Goal: Book appointment/travel/reservation

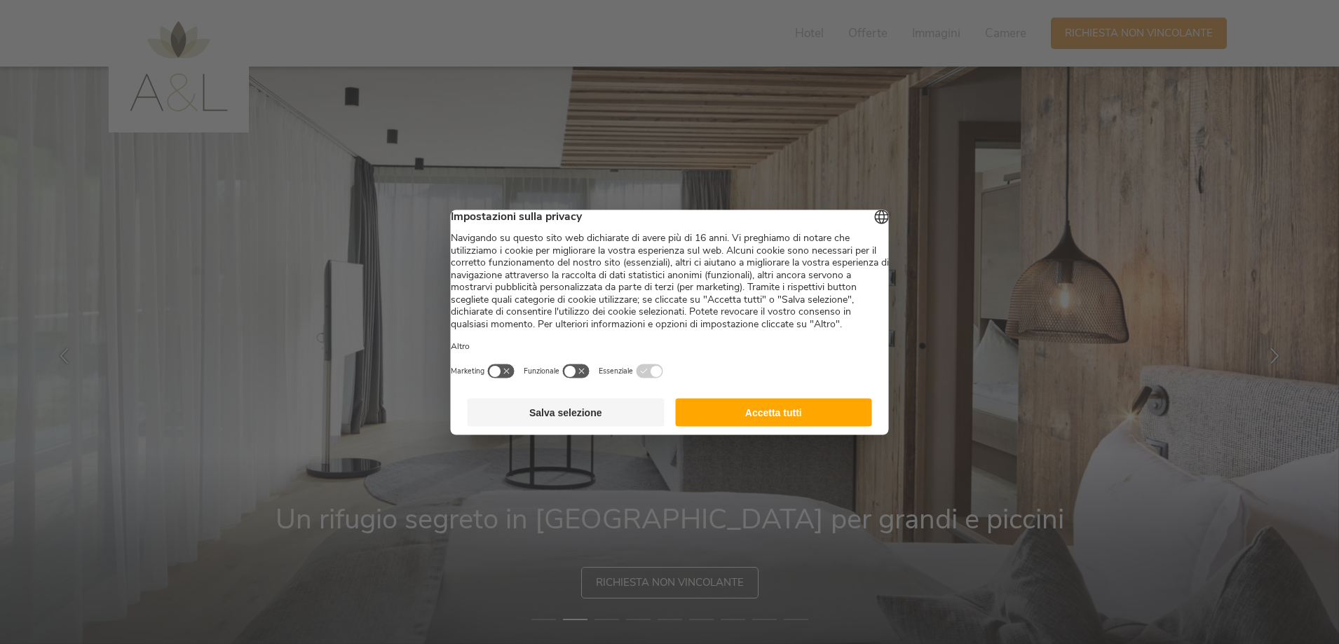
click at [608, 426] on button "Salva selezione" at bounding box center [566, 412] width 197 height 28
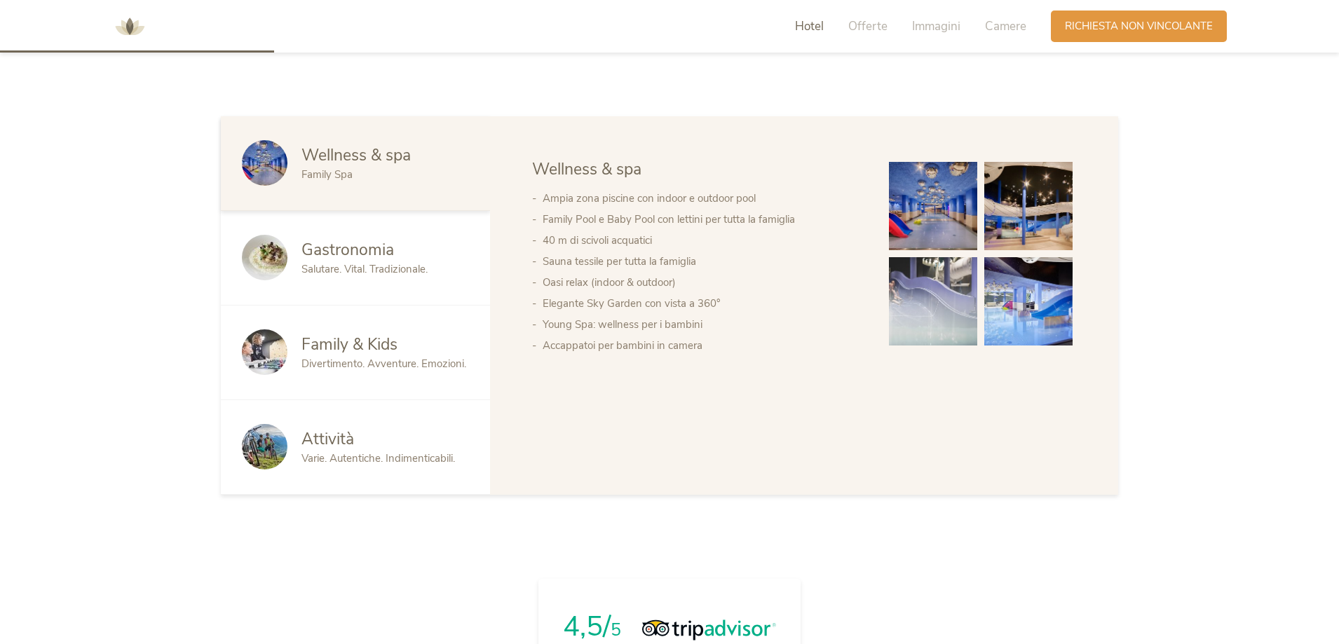
scroll to position [841, 0]
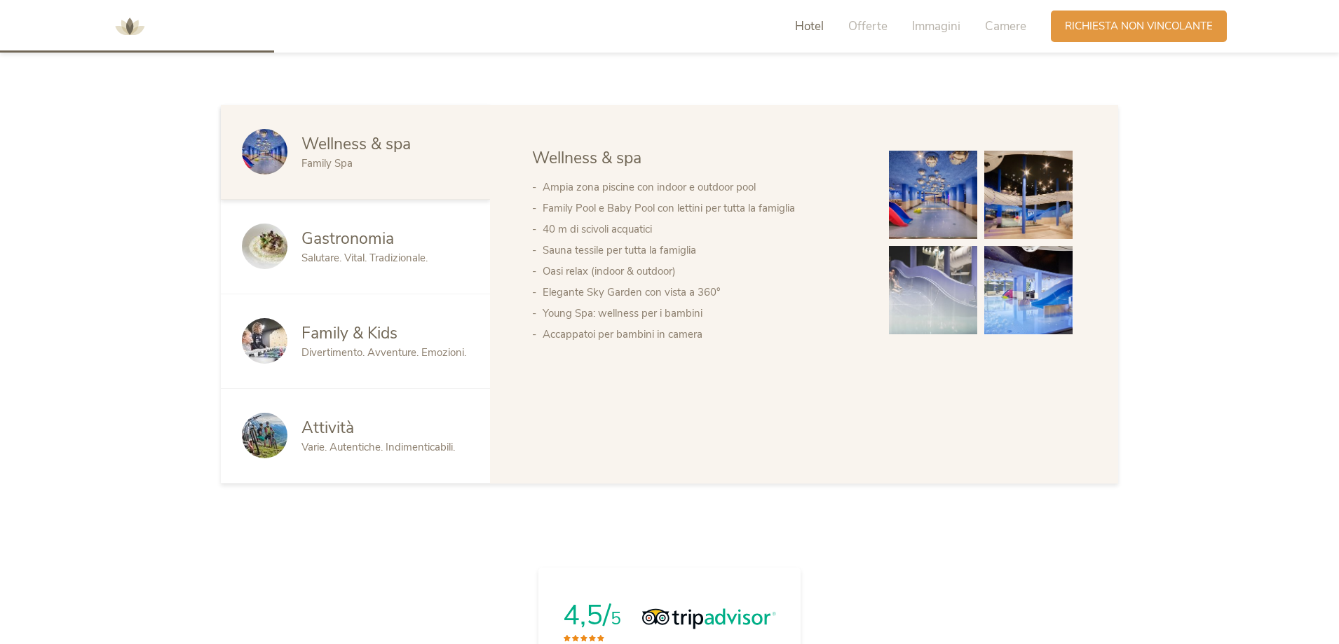
click at [356, 262] on span "Salutare. Vital. Tradizionale." at bounding box center [365, 258] width 126 height 14
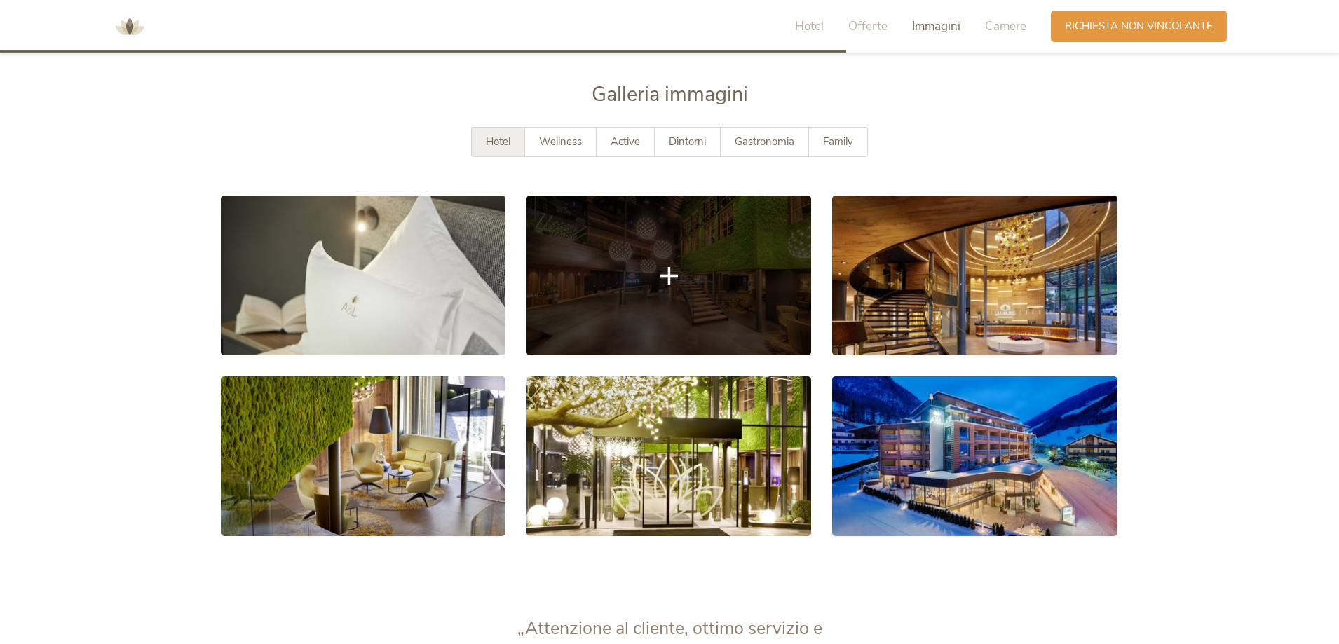
scroll to position [2595, 0]
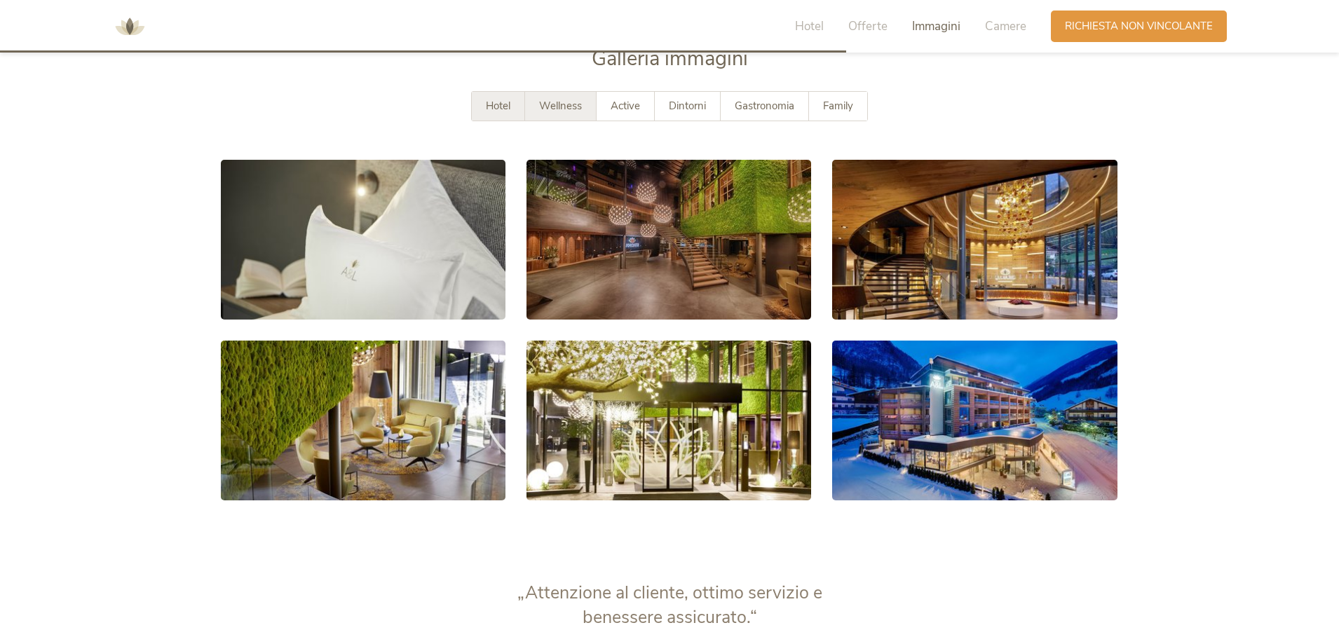
click at [571, 111] on span "Wellness" at bounding box center [560, 106] width 43 height 14
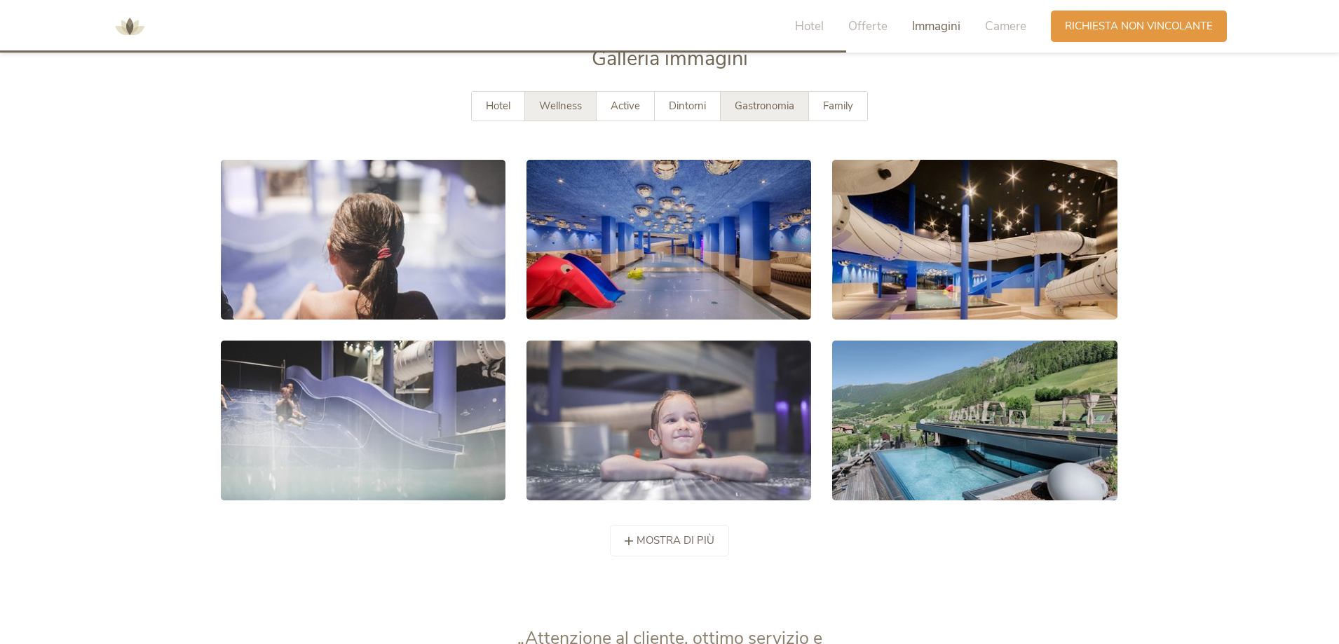
click at [752, 107] on span "Gastronomia" at bounding box center [765, 106] width 60 height 14
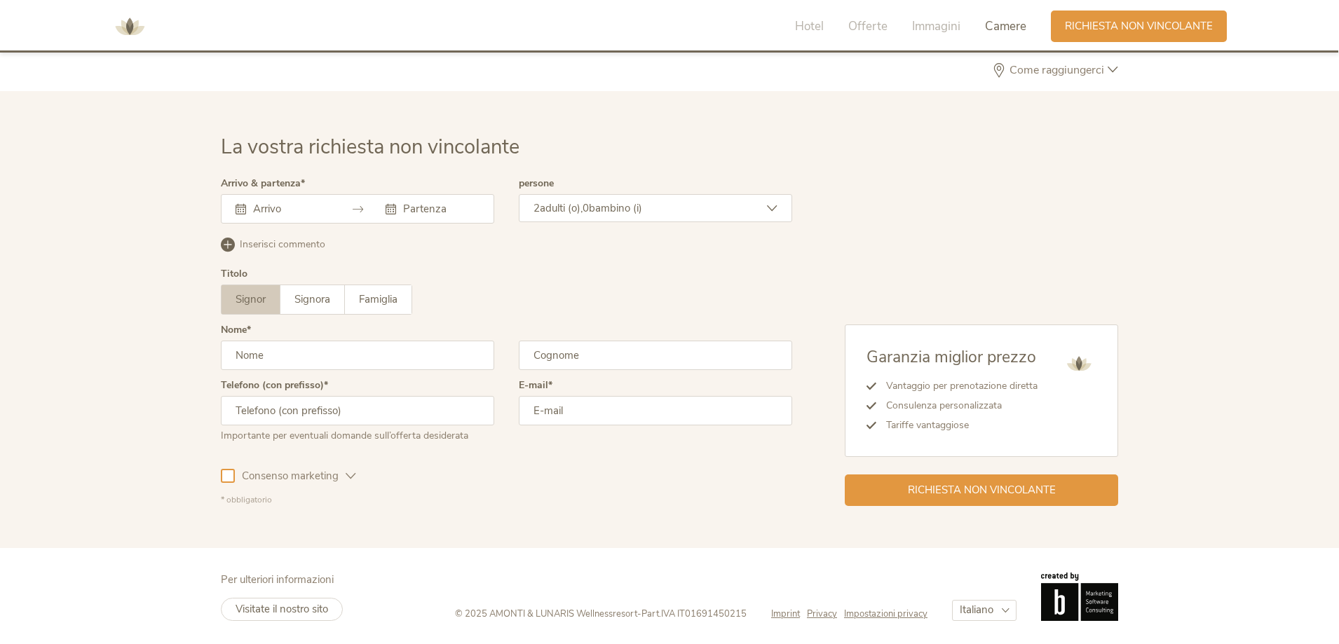
scroll to position [4153, 0]
click at [536, 214] on div "2 adulti (o), 0 bambino (i)" at bounding box center [655, 207] width 273 height 28
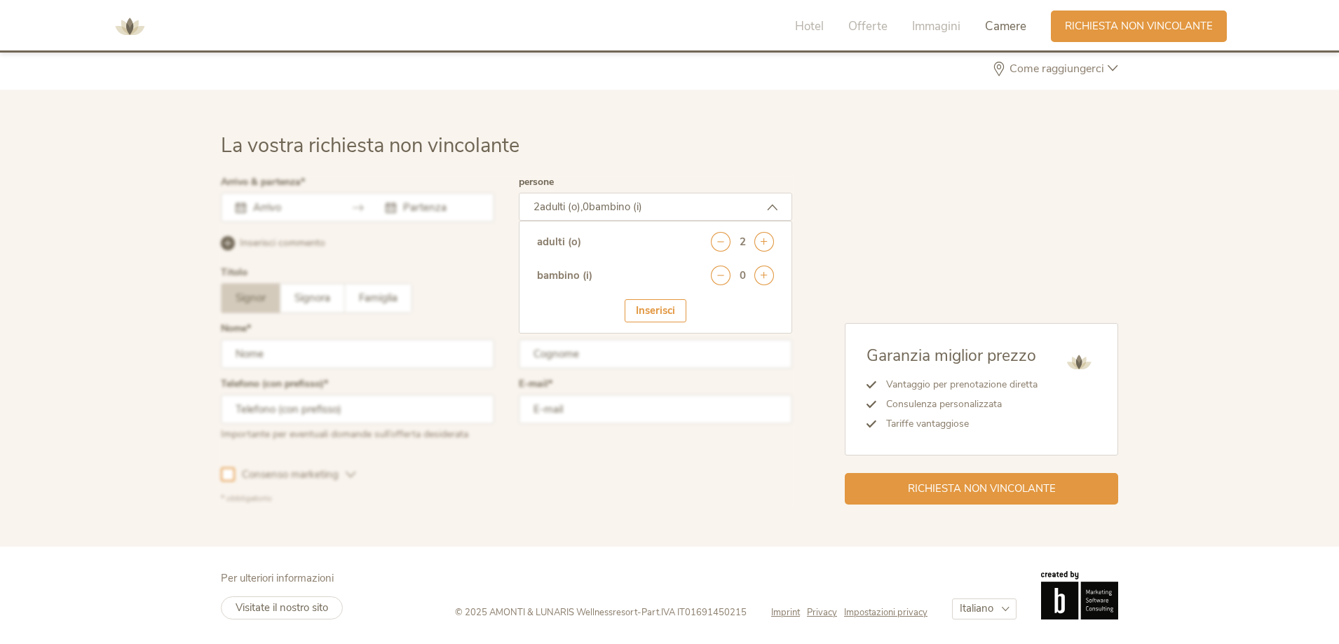
click at [532, 140] on h2 "La vostra richiesta non vincolante" at bounding box center [670, 146] width 898 height 29
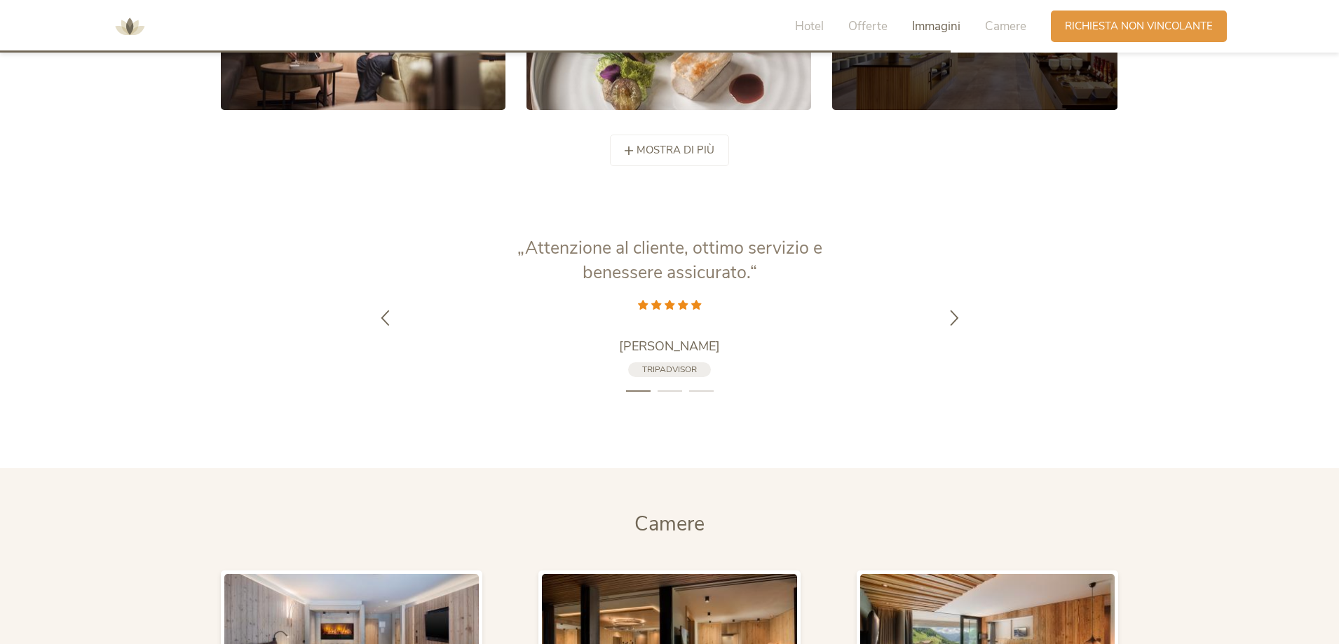
scroll to position [2820, 0]
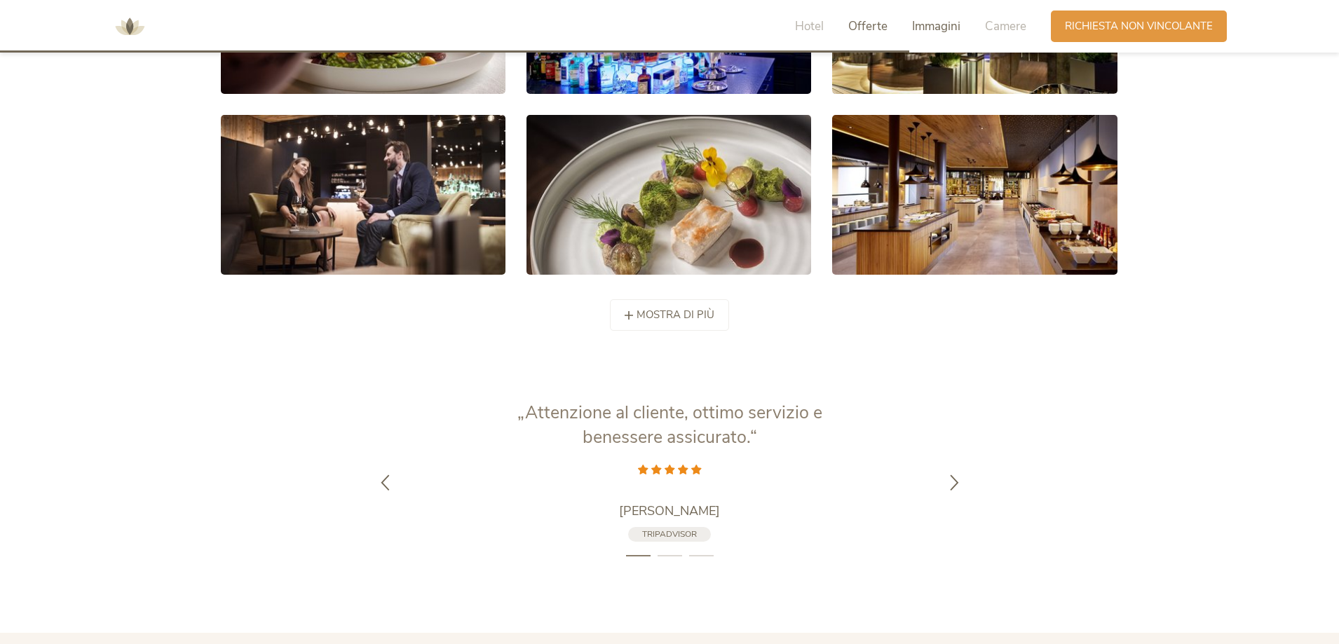
click at [865, 22] on span "Offerte" at bounding box center [867, 26] width 39 height 16
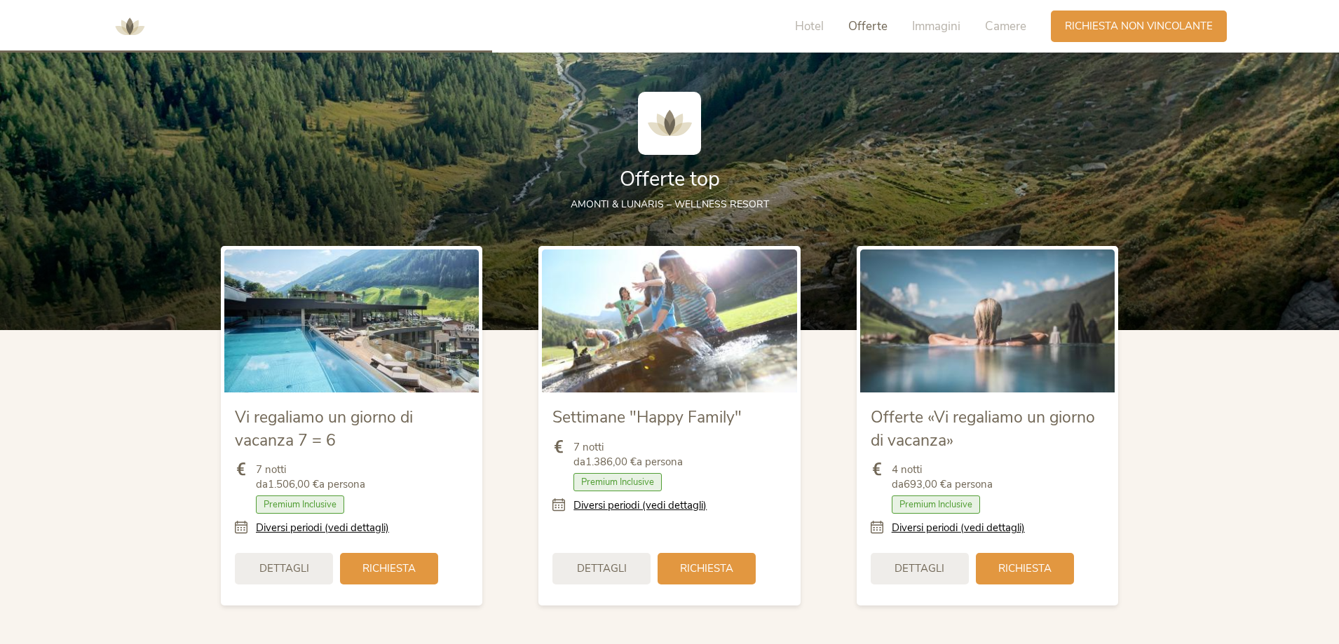
scroll to position [1526, 0]
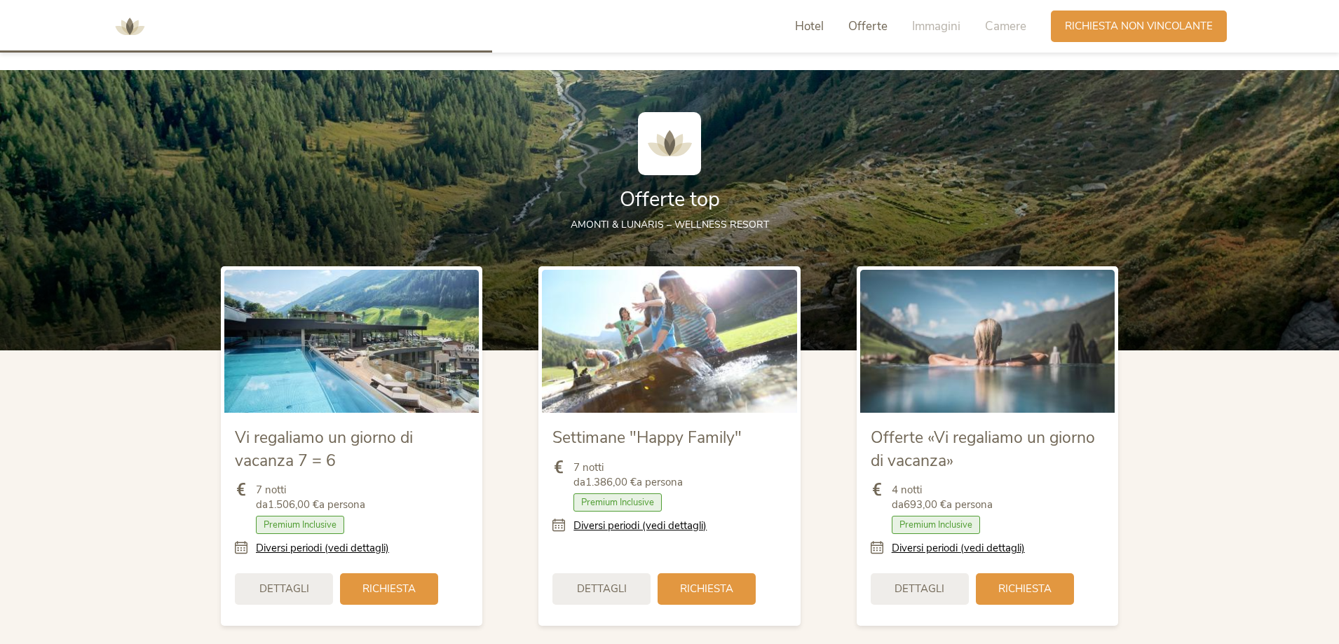
click at [807, 27] on span "Hotel" at bounding box center [809, 26] width 29 height 16
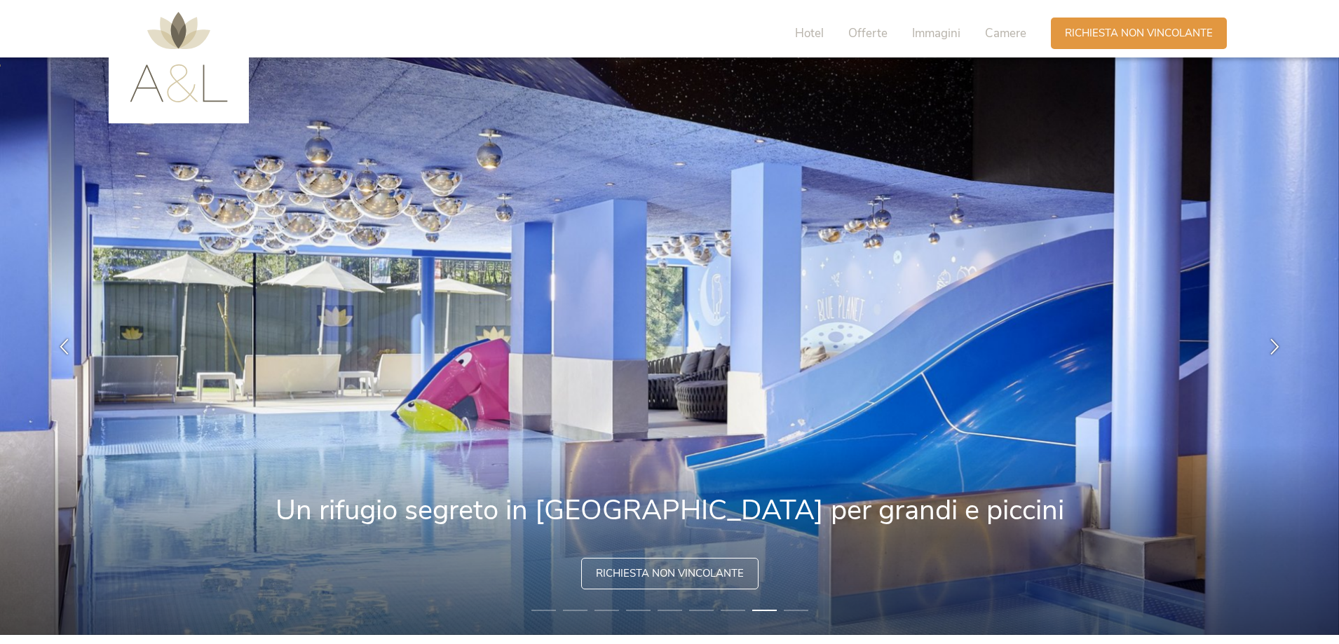
scroll to position [0, 0]
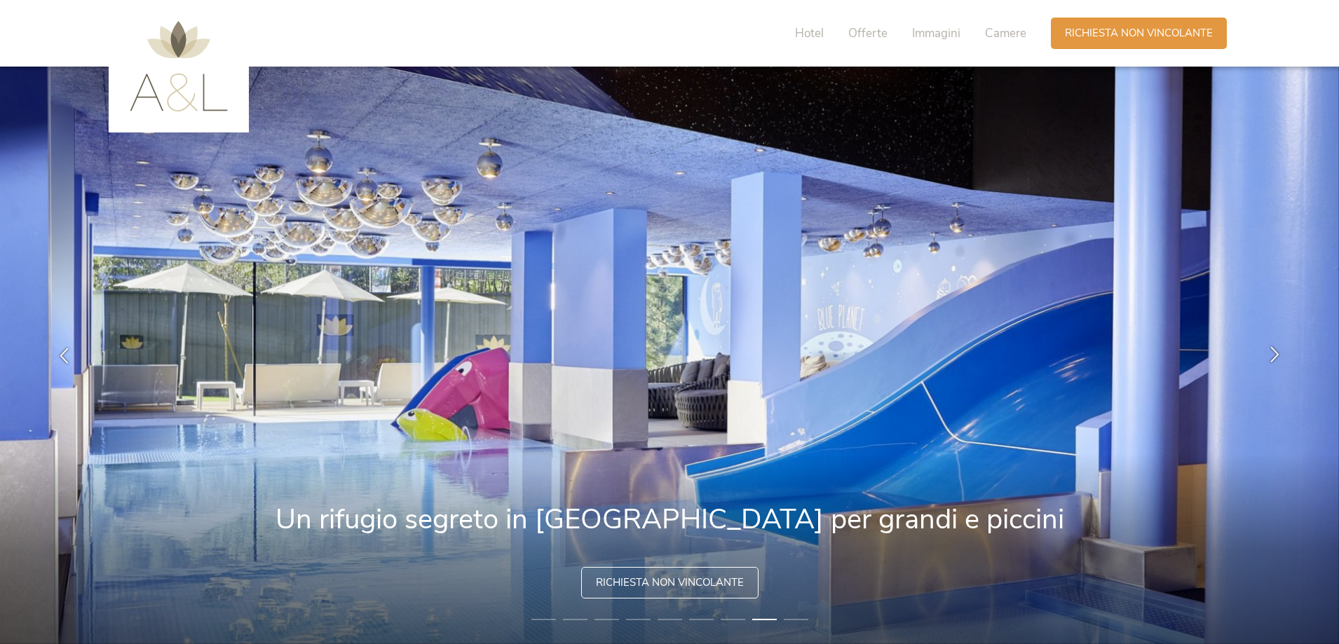
click at [1281, 356] on icon at bounding box center [1275, 354] width 16 height 16
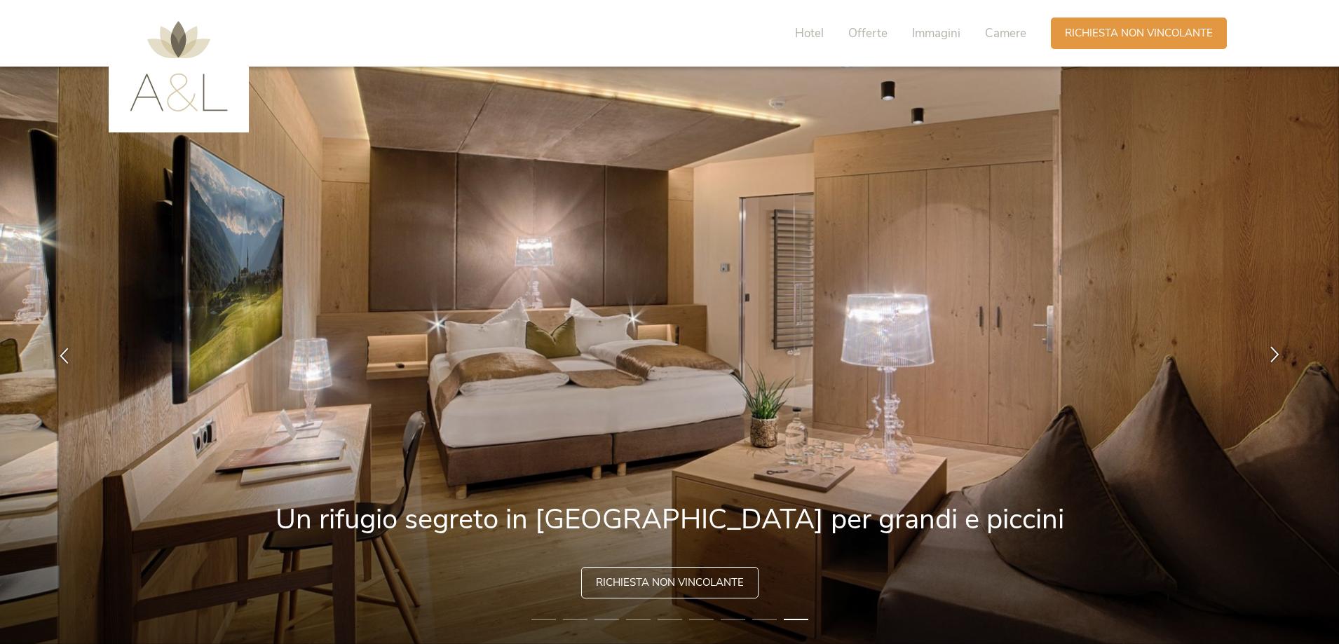
click at [1281, 356] on icon at bounding box center [1275, 354] width 16 height 16
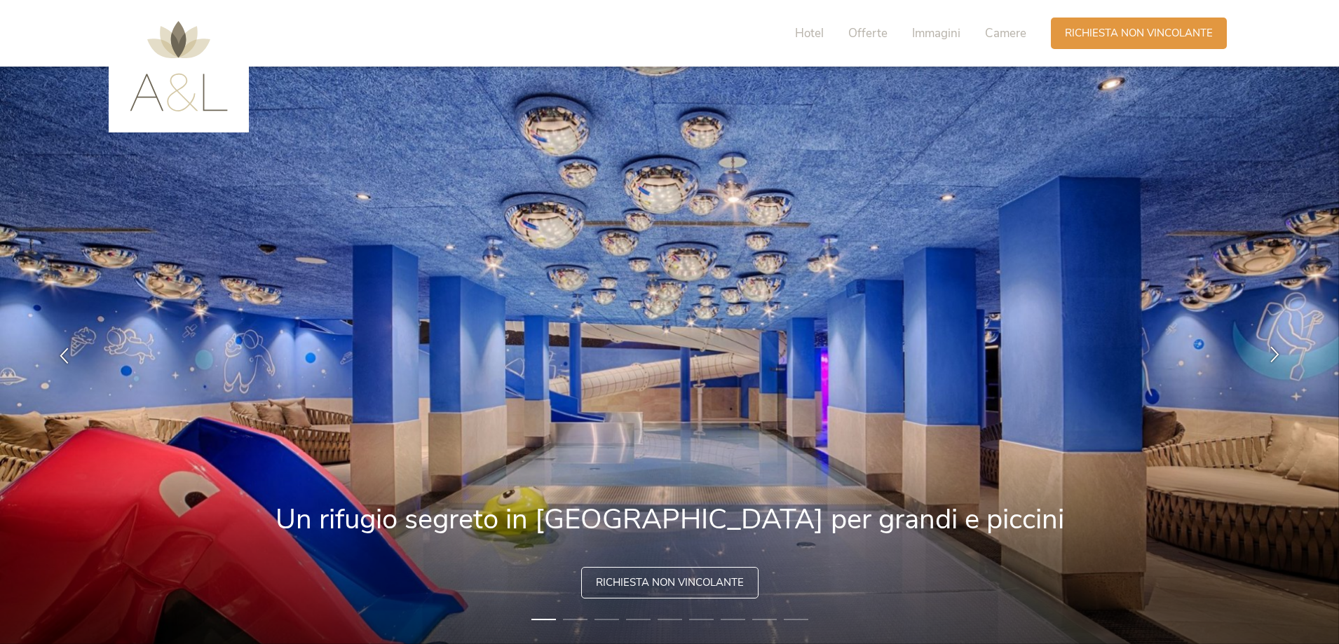
click at [1281, 356] on icon at bounding box center [1275, 354] width 16 height 16
click at [1278, 353] on icon at bounding box center [1275, 354] width 16 height 16
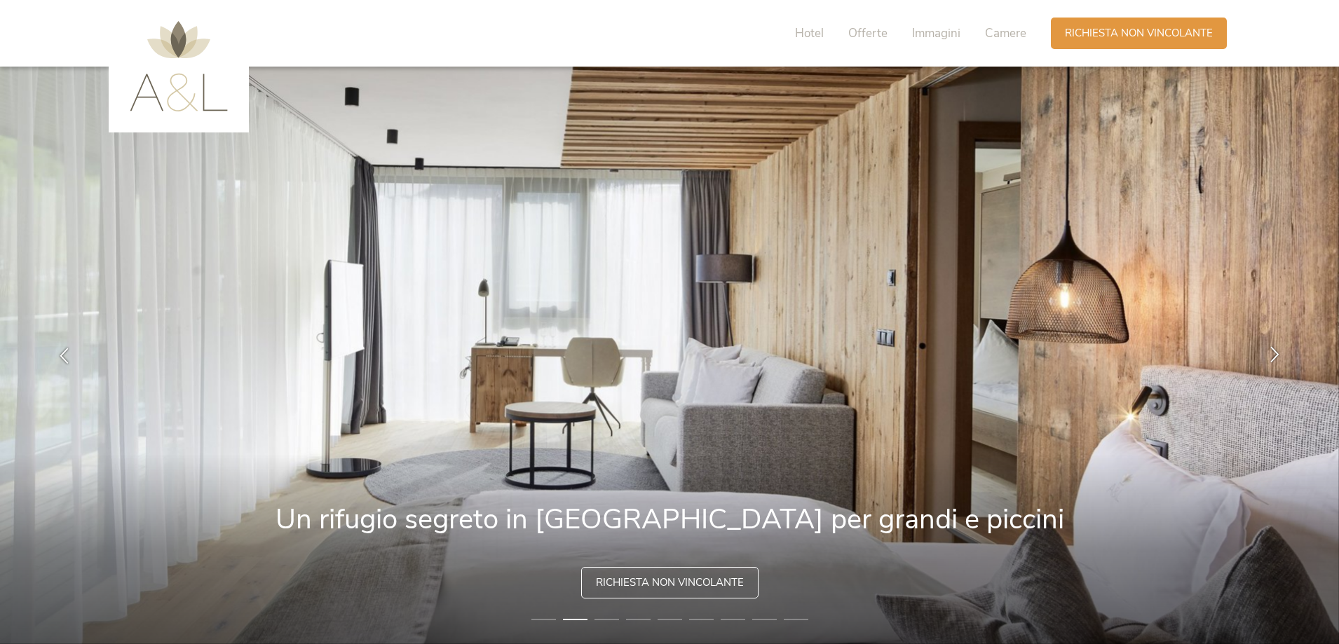
click at [1277, 353] on icon at bounding box center [1275, 354] width 16 height 16
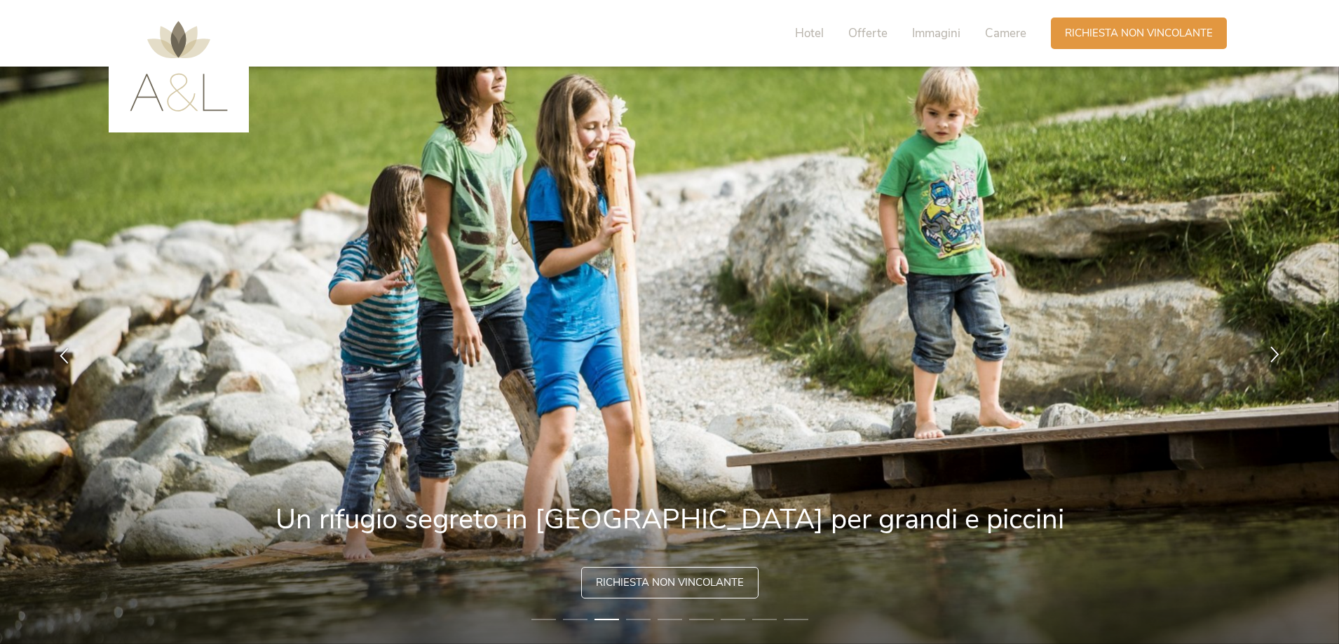
click at [1273, 356] on icon at bounding box center [1275, 354] width 16 height 16
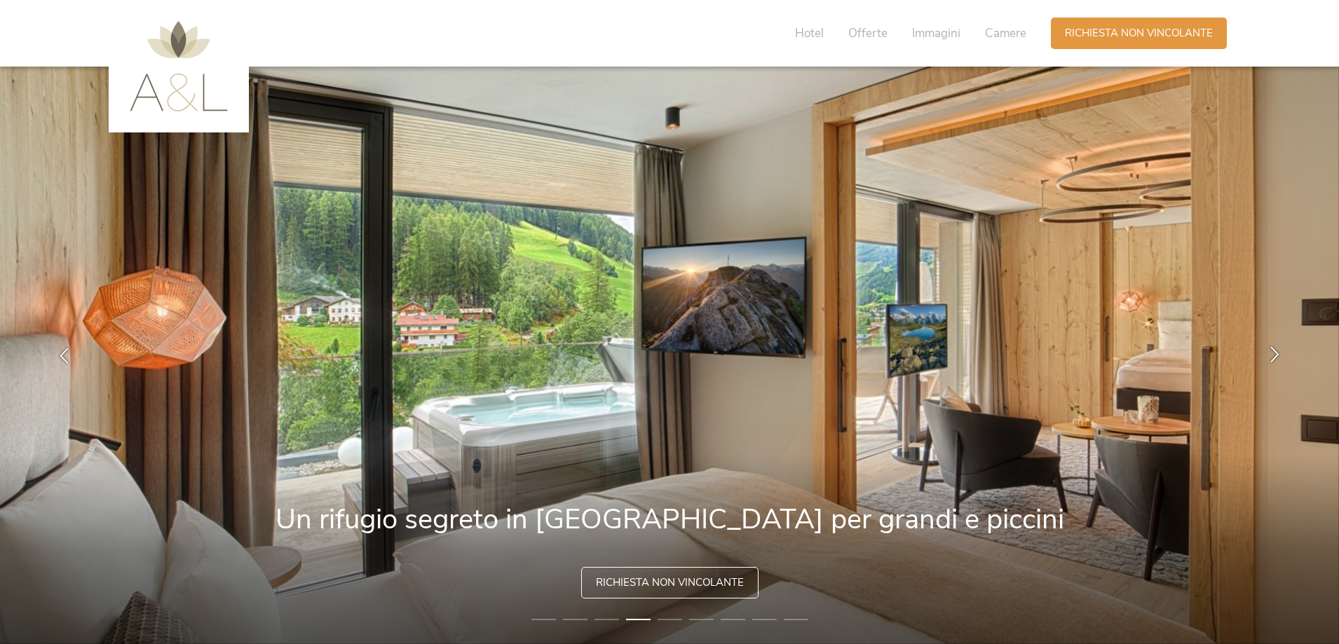
click at [1273, 356] on icon at bounding box center [1275, 354] width 16 height 16
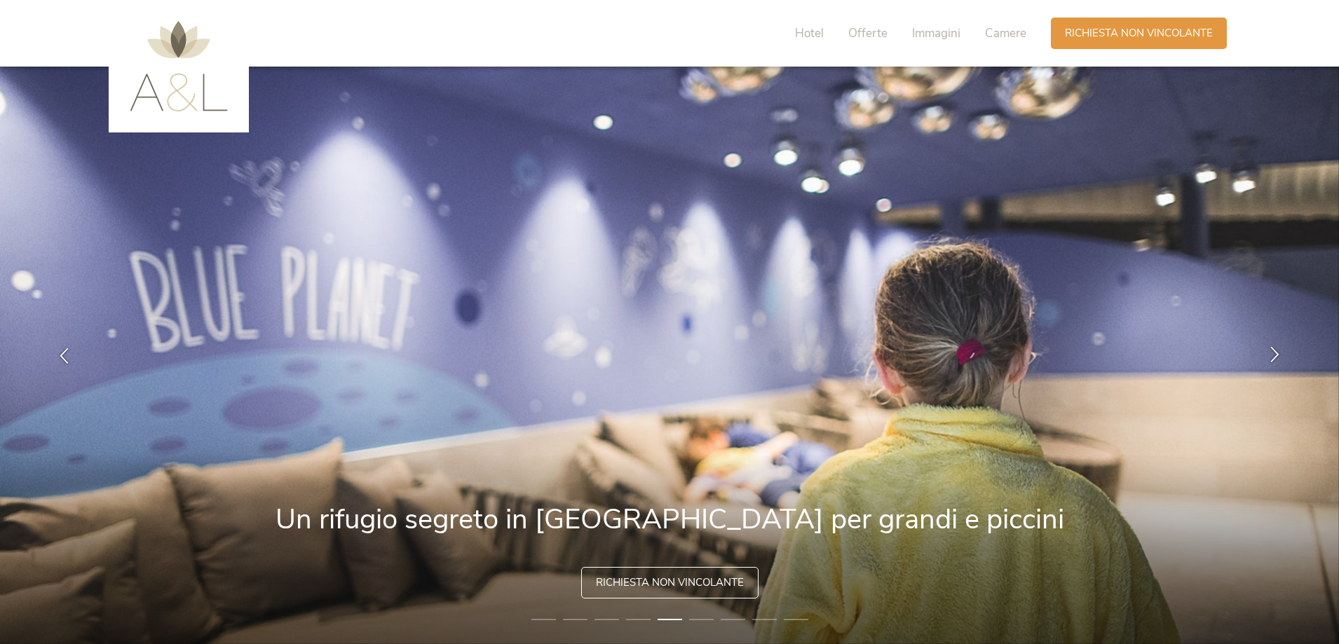
click at [1272, 356] on icon at bounding box center [1275, 354] width 16 height 16
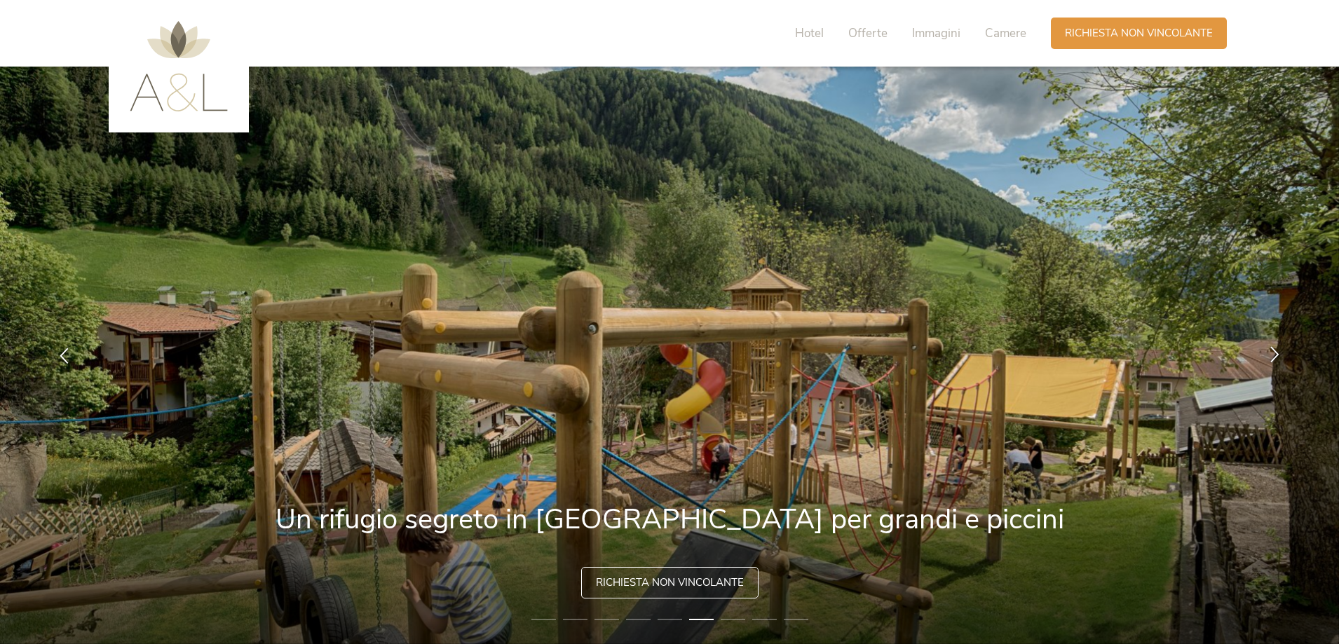
click at [1270, 356] on icon at bounding box center [1275, 354] width 16 height 16
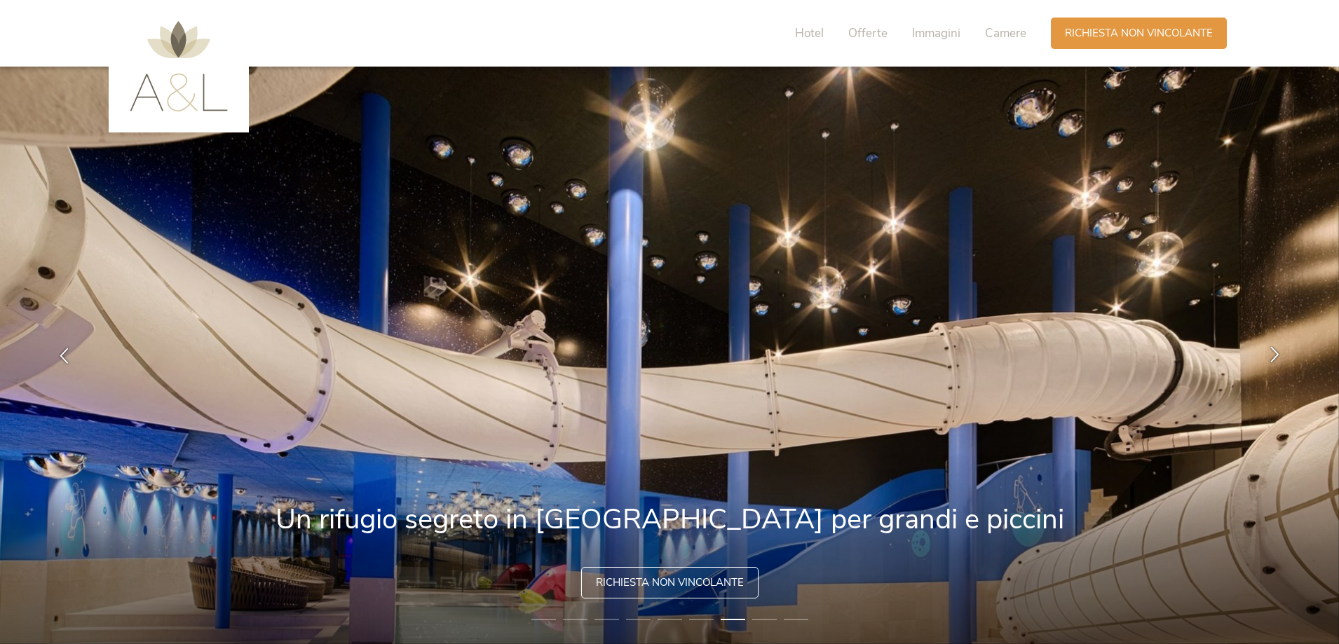
click at [1270, 356] on icon at bounding box center [1275, 354] width 16 height 16
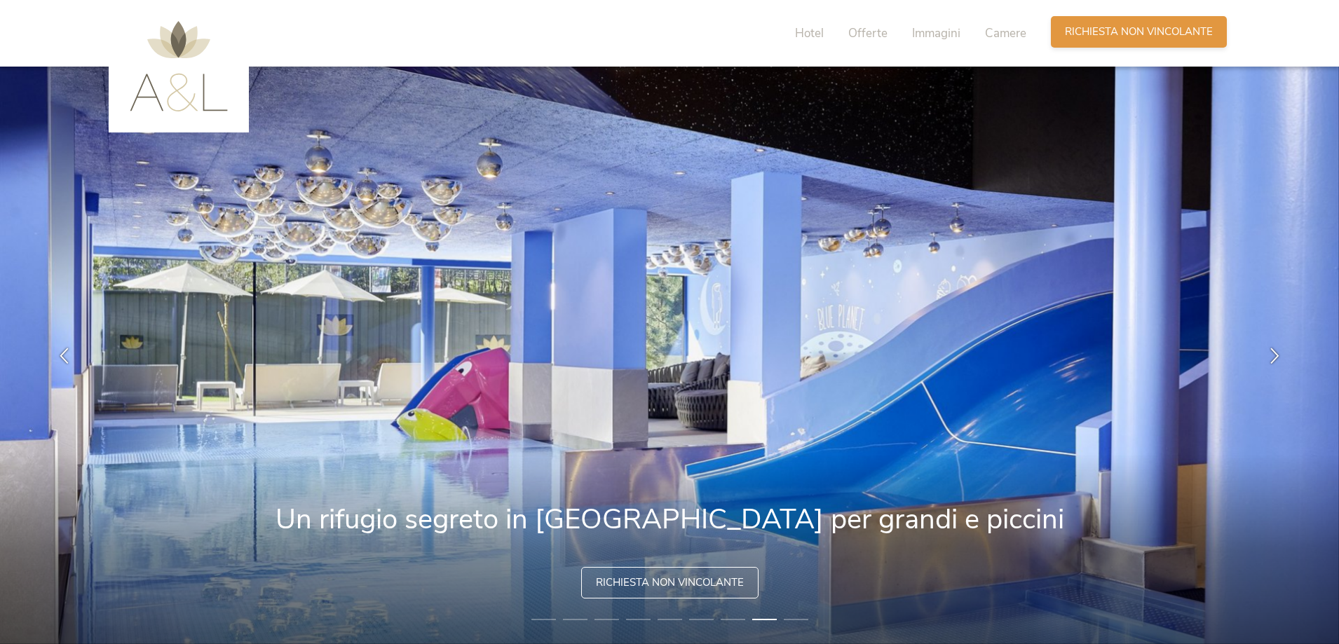
click at [1112, 35] on span "Richiesta non vincolante" at bounding box center [1139, 32] width 148 height 15
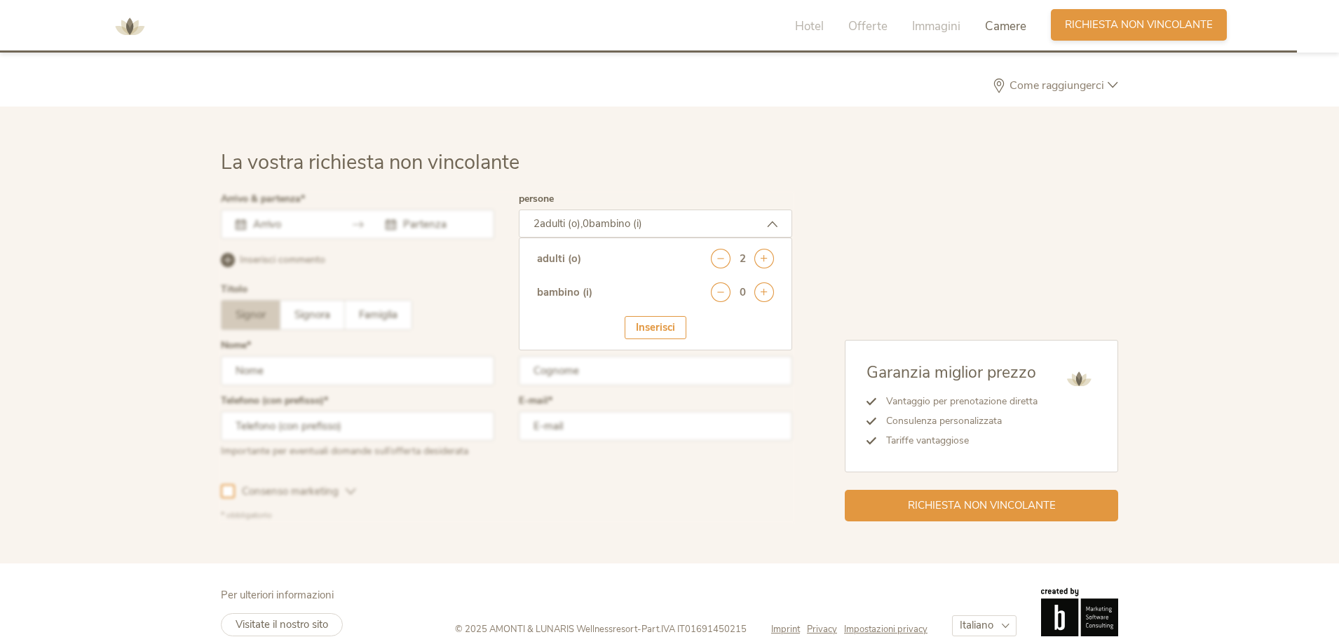
scroll to position [4153, 0]
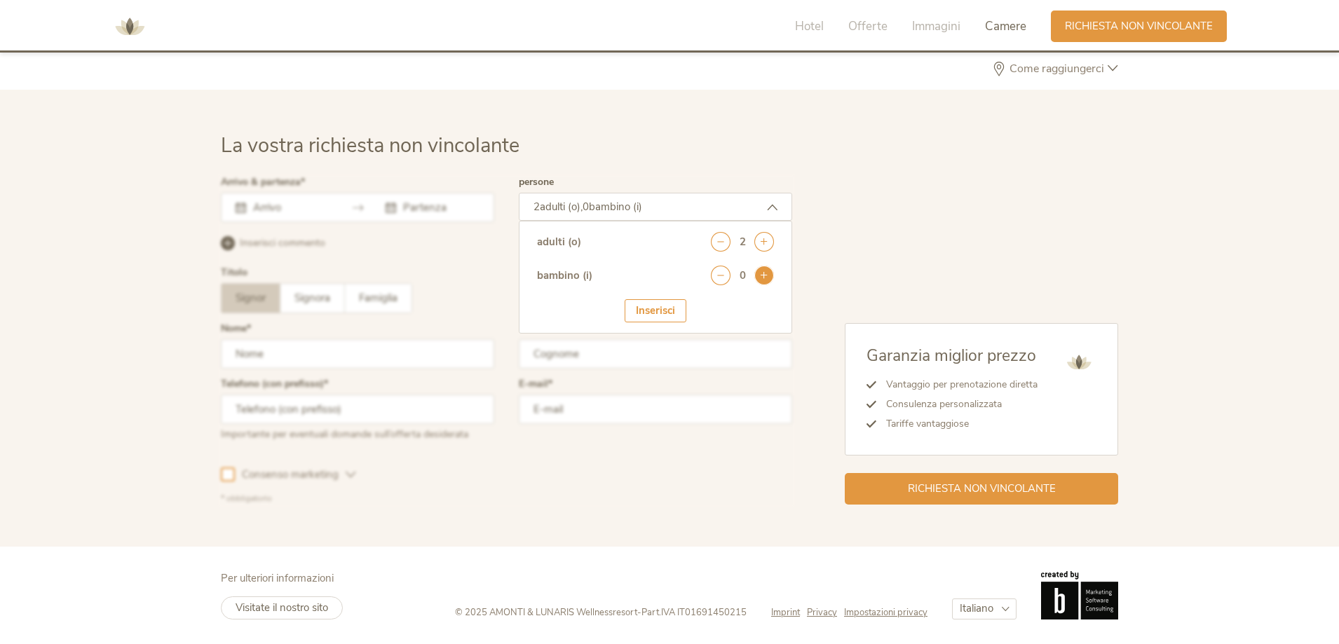
click at [760, 269] on icon at bounding box center [765, 276] width 20 height 20
click at [745, 311] on select "seleziona 0 1 2 3 4 5 6 7 8 9 10 11 12 13 14 15 16 17" at bounding box center [739, 314] width 69 height 23
select select "3"
click at [705, 303] on select "seleziona 0 1 2 3 4 5 6 7 8 9 10 11 12 13 14 15 16 17" at bounding box center [739, 314] width 69 height 23
click at [313, 216] on div at bounding box center [506, 341] width 579 height 334
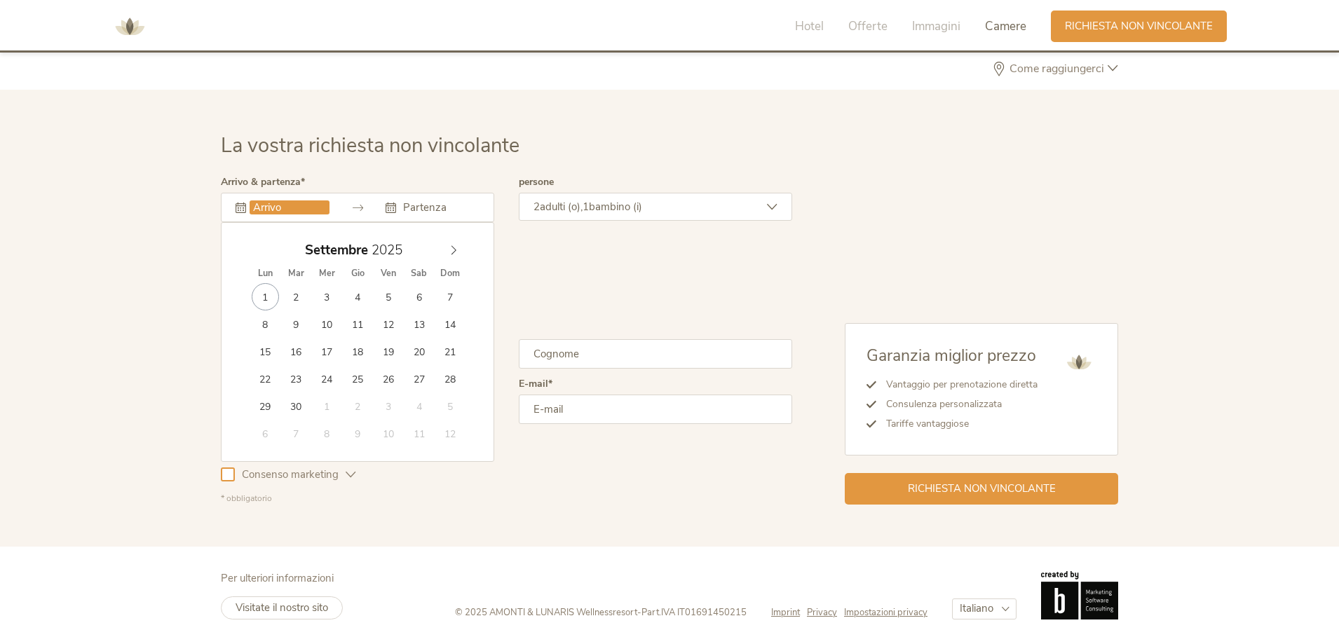
click at [313, 210] on input "text" at bounding box center [290, 208] width 80 height 14
type input "[DATE]"
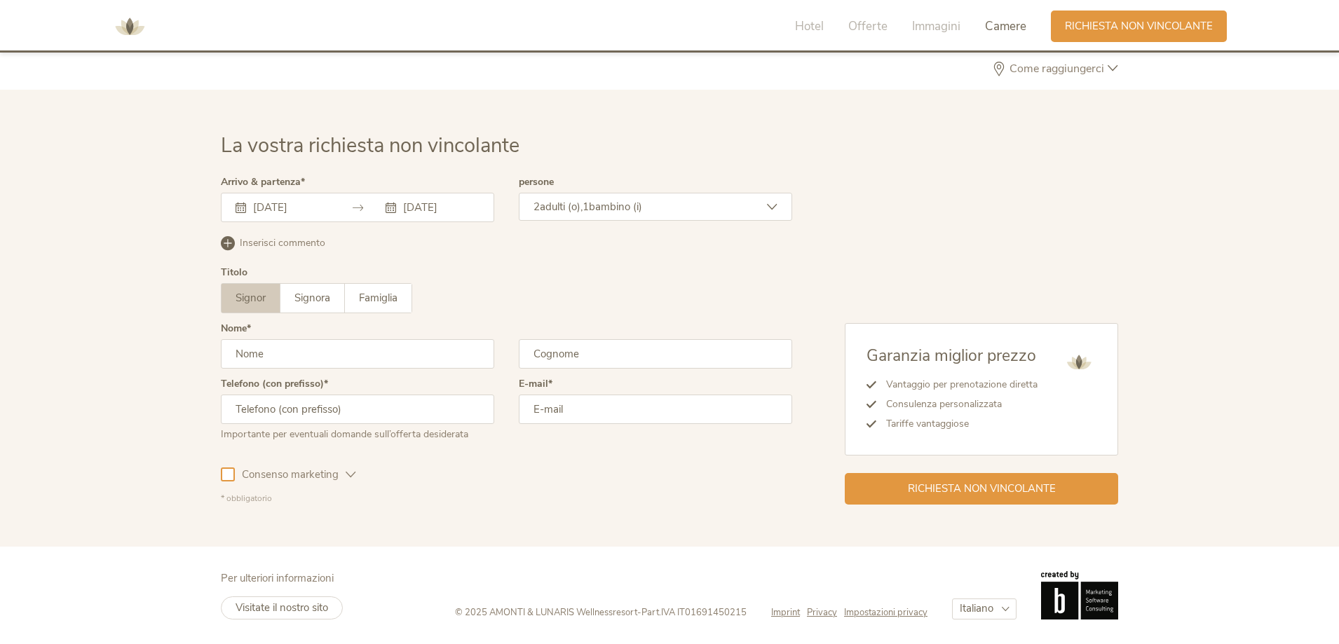
click at [269, 356] on input "text" at bounding box center [357, 353] width 273 height 29
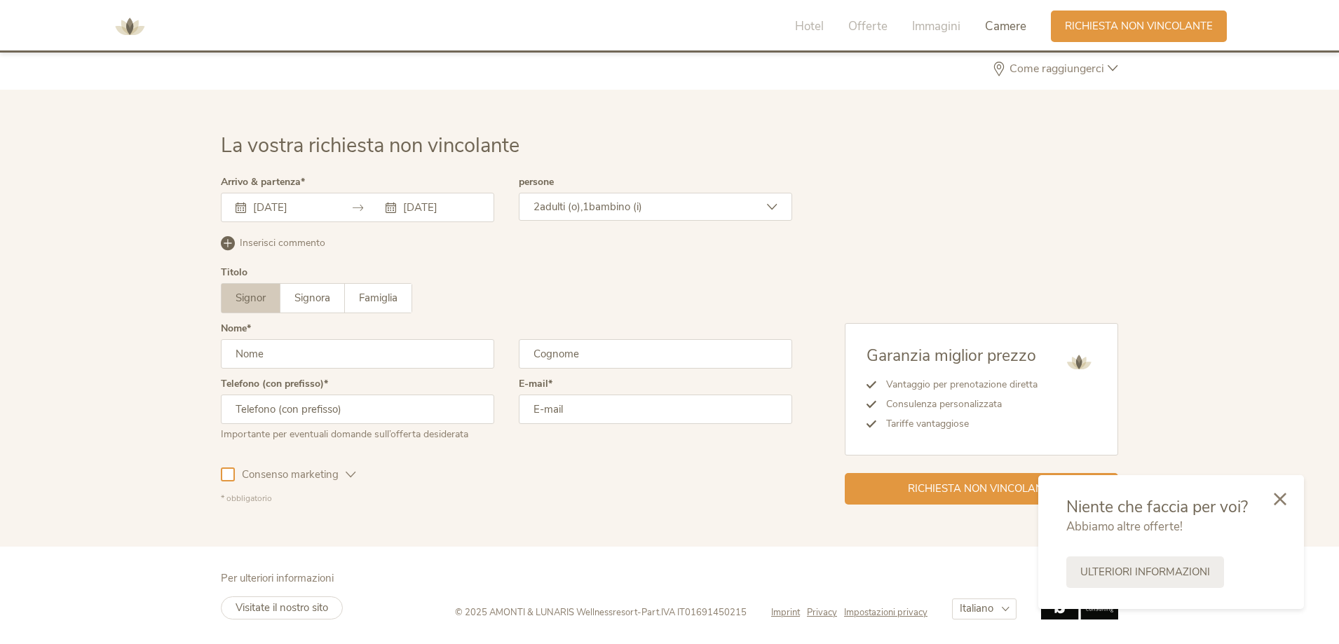
type input "[PERSON_NAME]"
type input "Zara"
type input "3483578724"
type input "[PERSON_NAME][EMAIL_ADDRESS][DOMAIN_NAME]"
click at [1278, 503] on icon at bounding box center [1280, 498] width 13 height 13
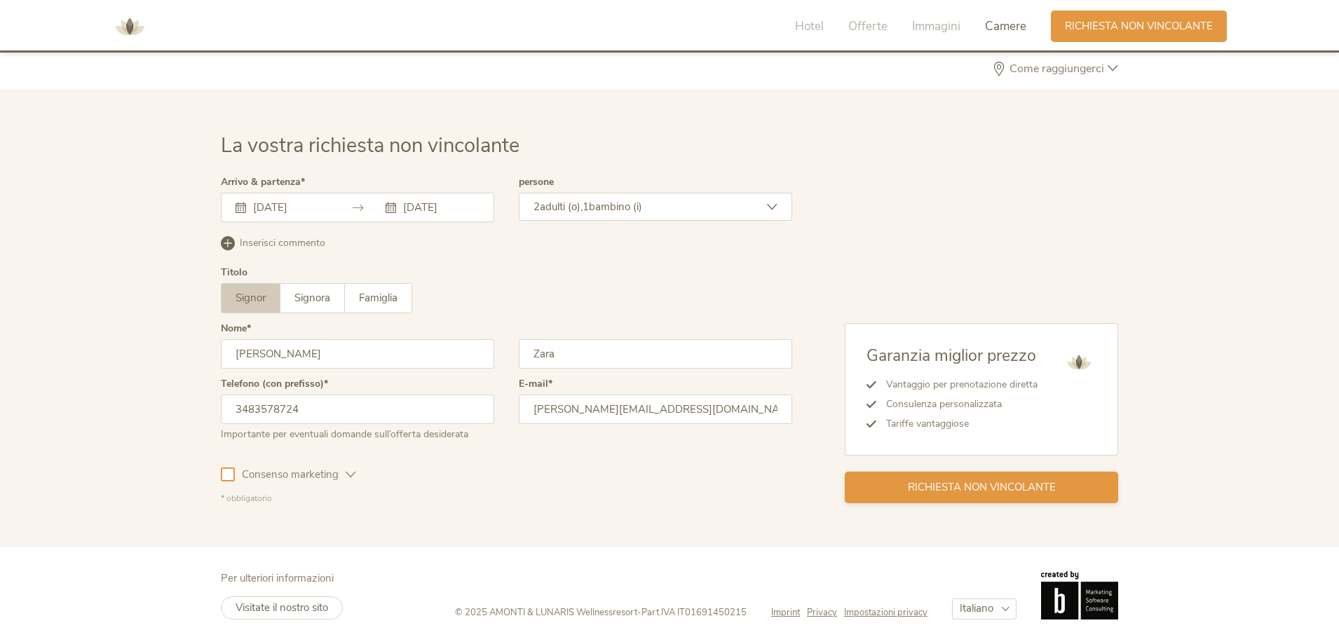
click at [989, 496] on div "Richiesta non vincolante" at bounding box center [981, 488] width 273 height 32
